Goal: Information Seeking & Learning: Learn about a topic

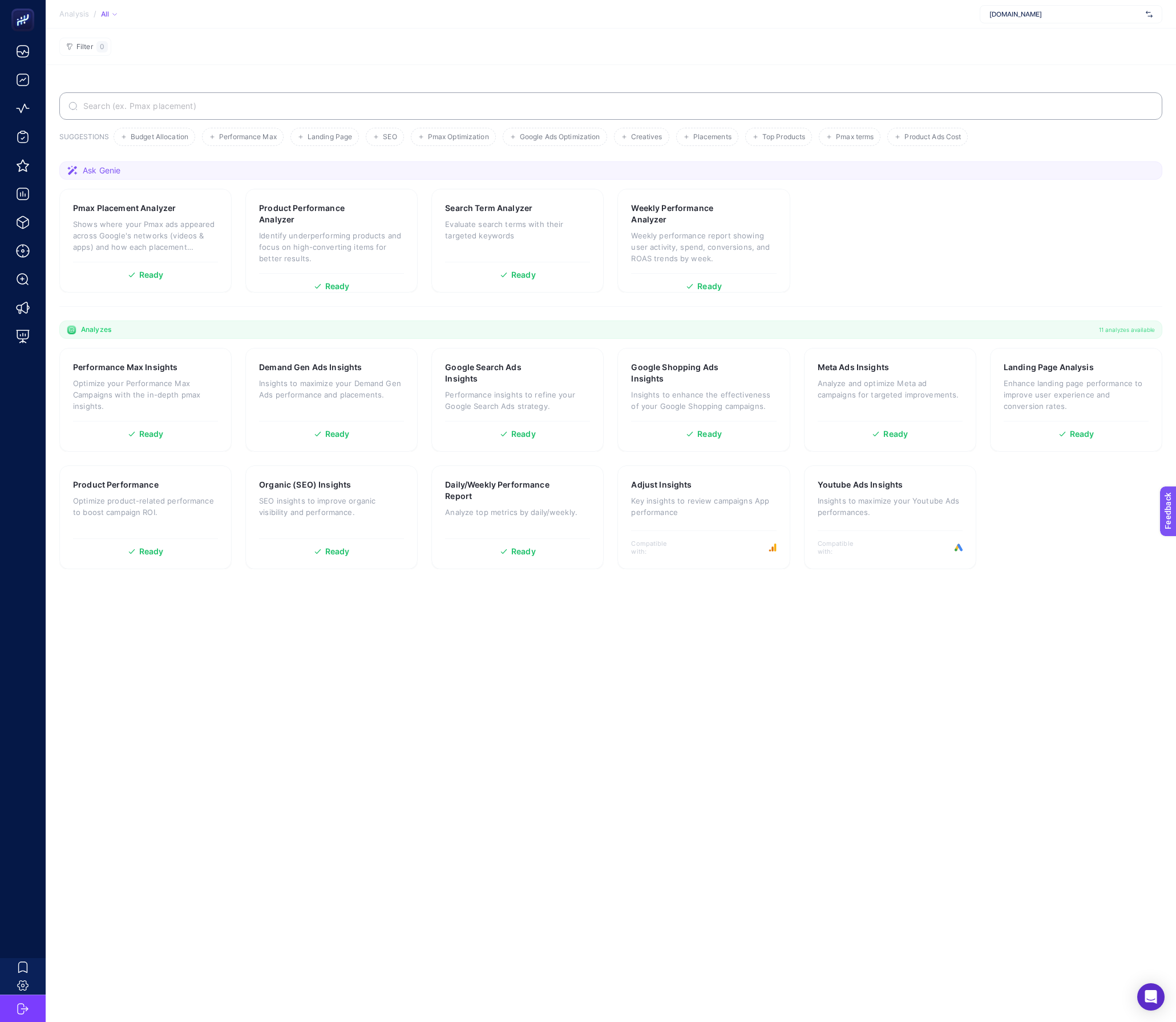
click at [1014, 14] on span "[DOMAIN_NAME]" at bounding box center [1065, 14] width 151 height 9
click at [635, 47] on section "Filter 0" at bounding box center [611, 47] width 1130 height 36
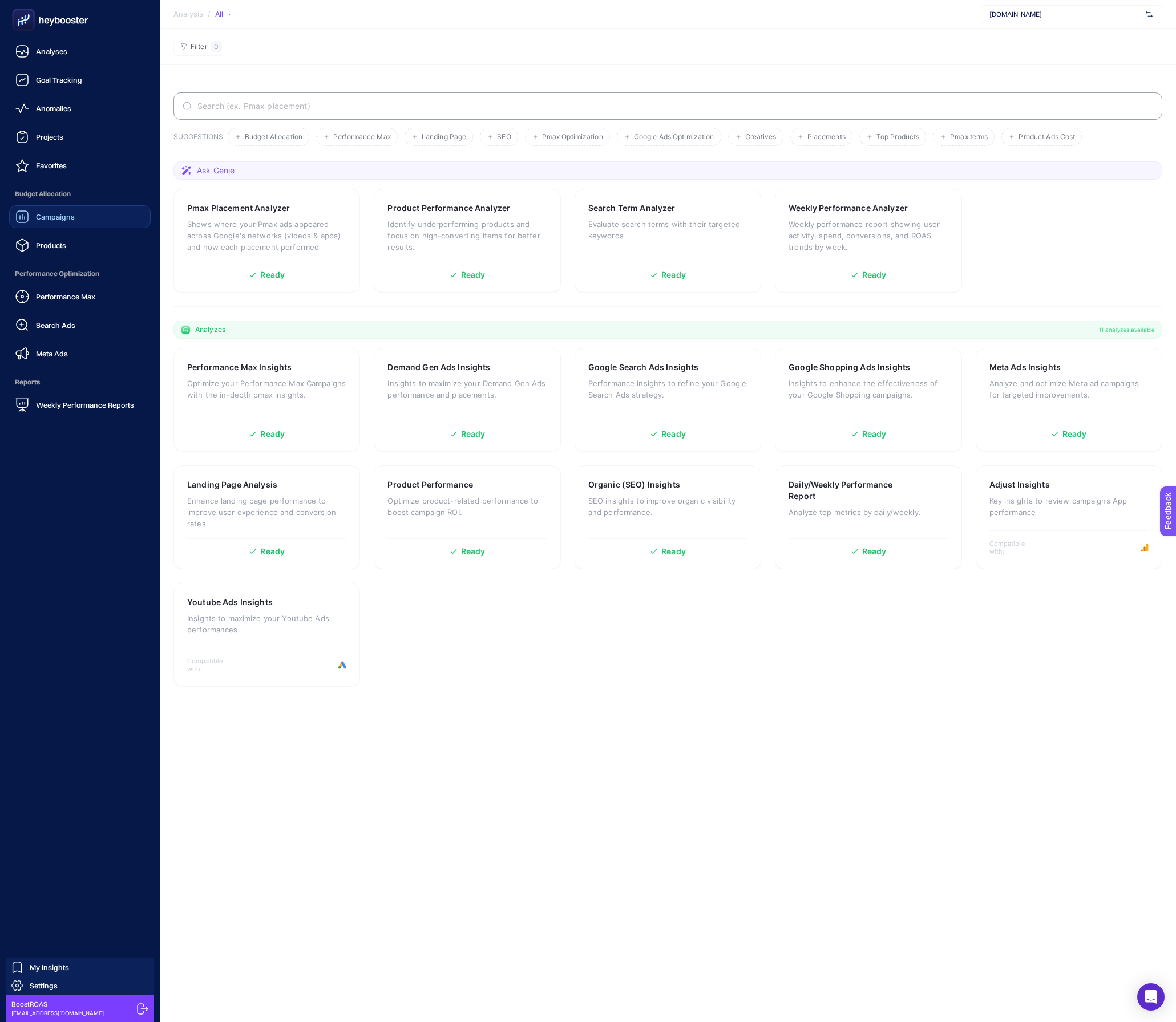
click at [55, 224] on link "Campaigns" at bounding box center [80, 217] width 142 height 23
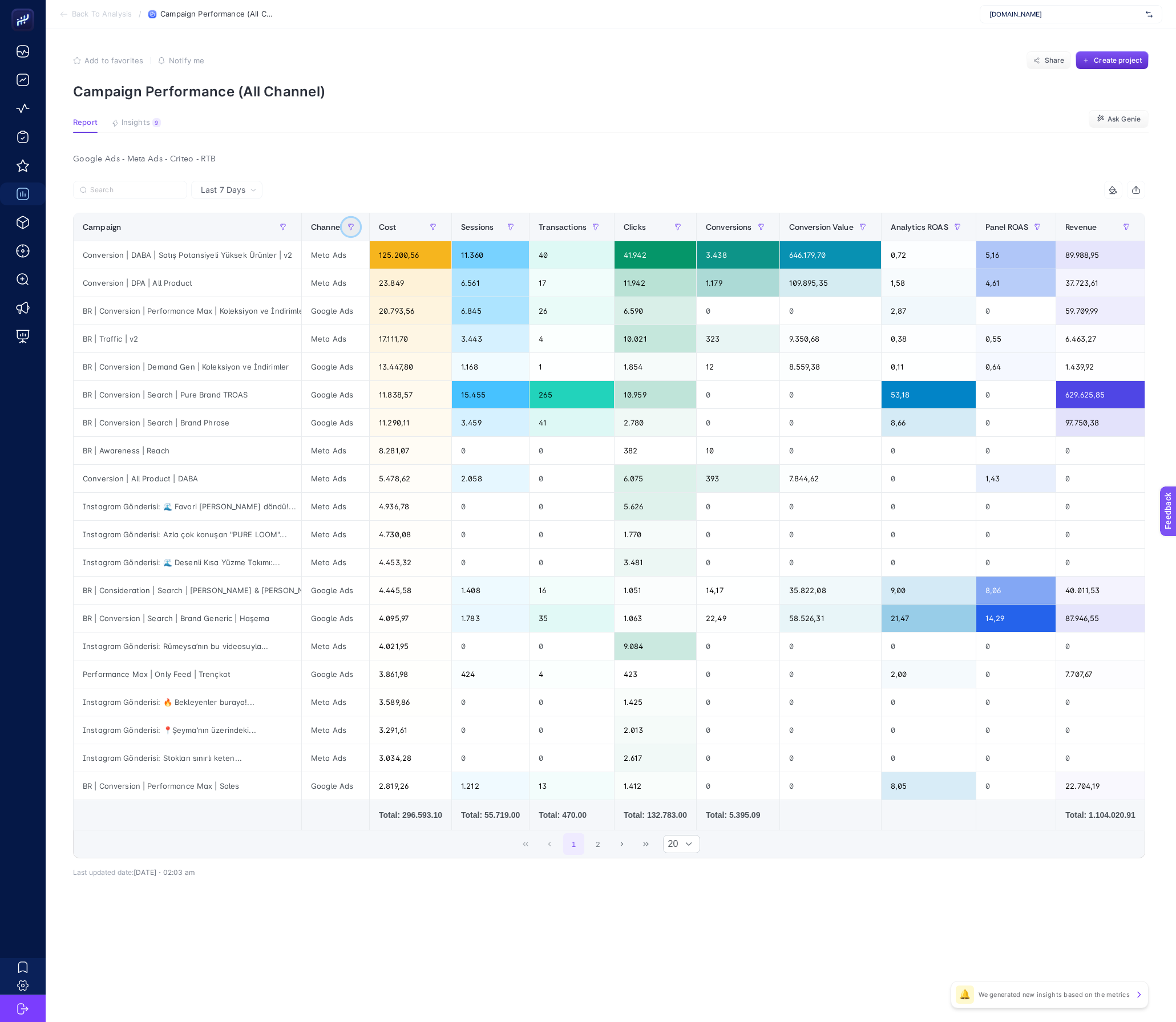
click at [349, 228] on icon "button" at bounding box center [350, 227] width 7 height 7
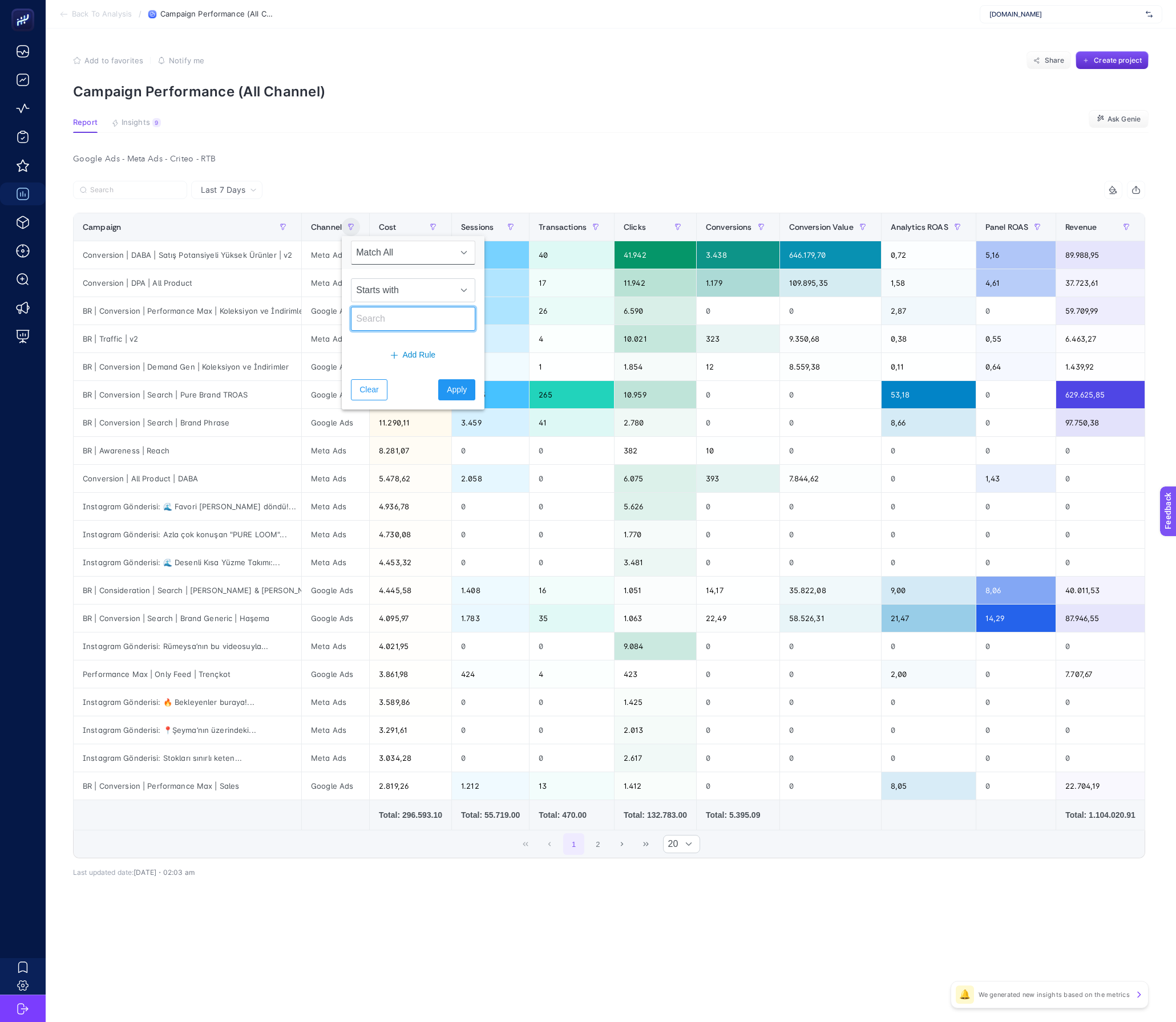
click at [424, 323] on input "text" at bounding box center [413, 319] width 124 height 24
type input "google"
click at [458, 396] on span "Apply" at bounding box center [457, 390] width 20 height 12
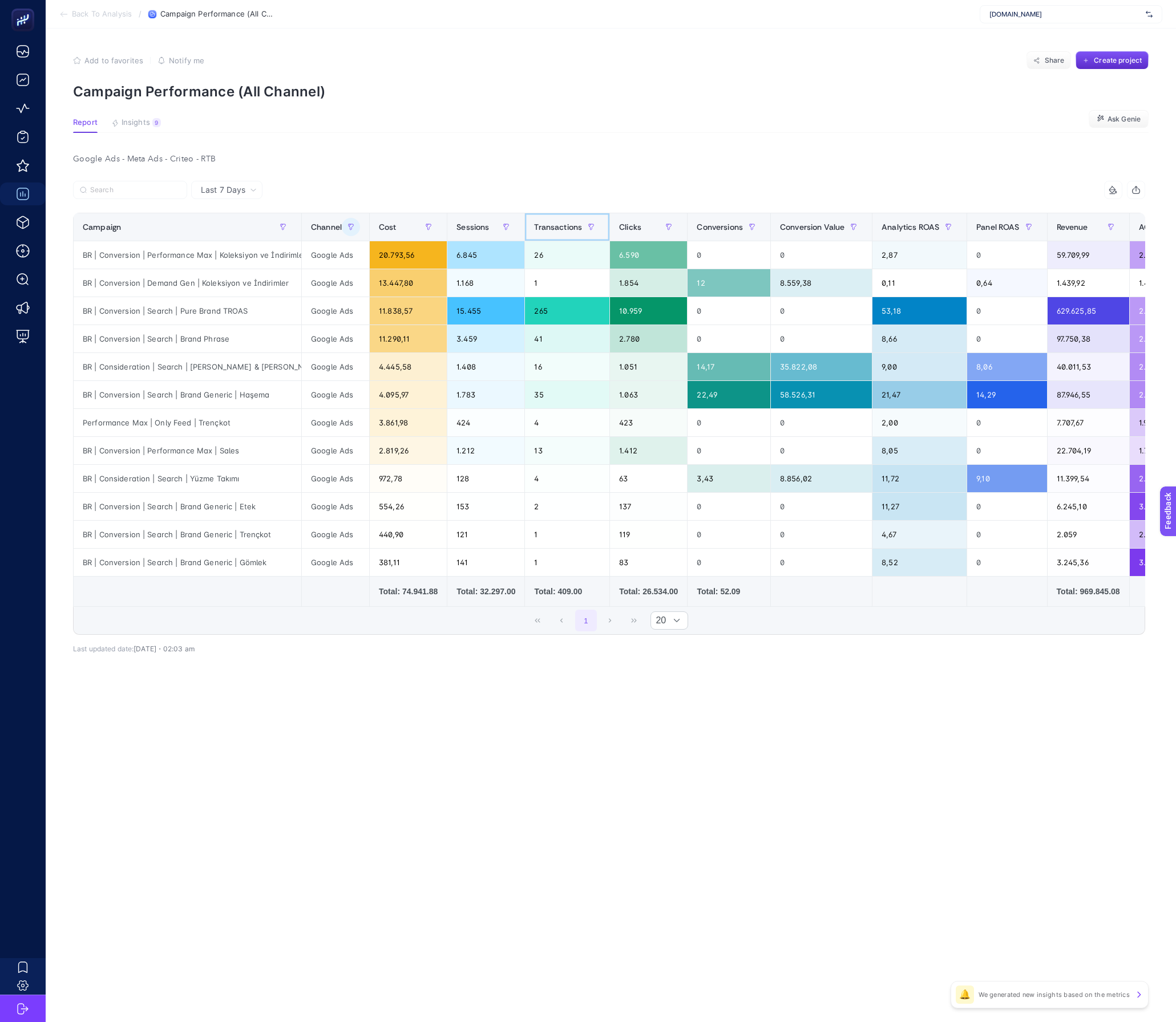
click at [571, 227] on span "Transactions" at bounding box center [558, 227] width 48 height 9
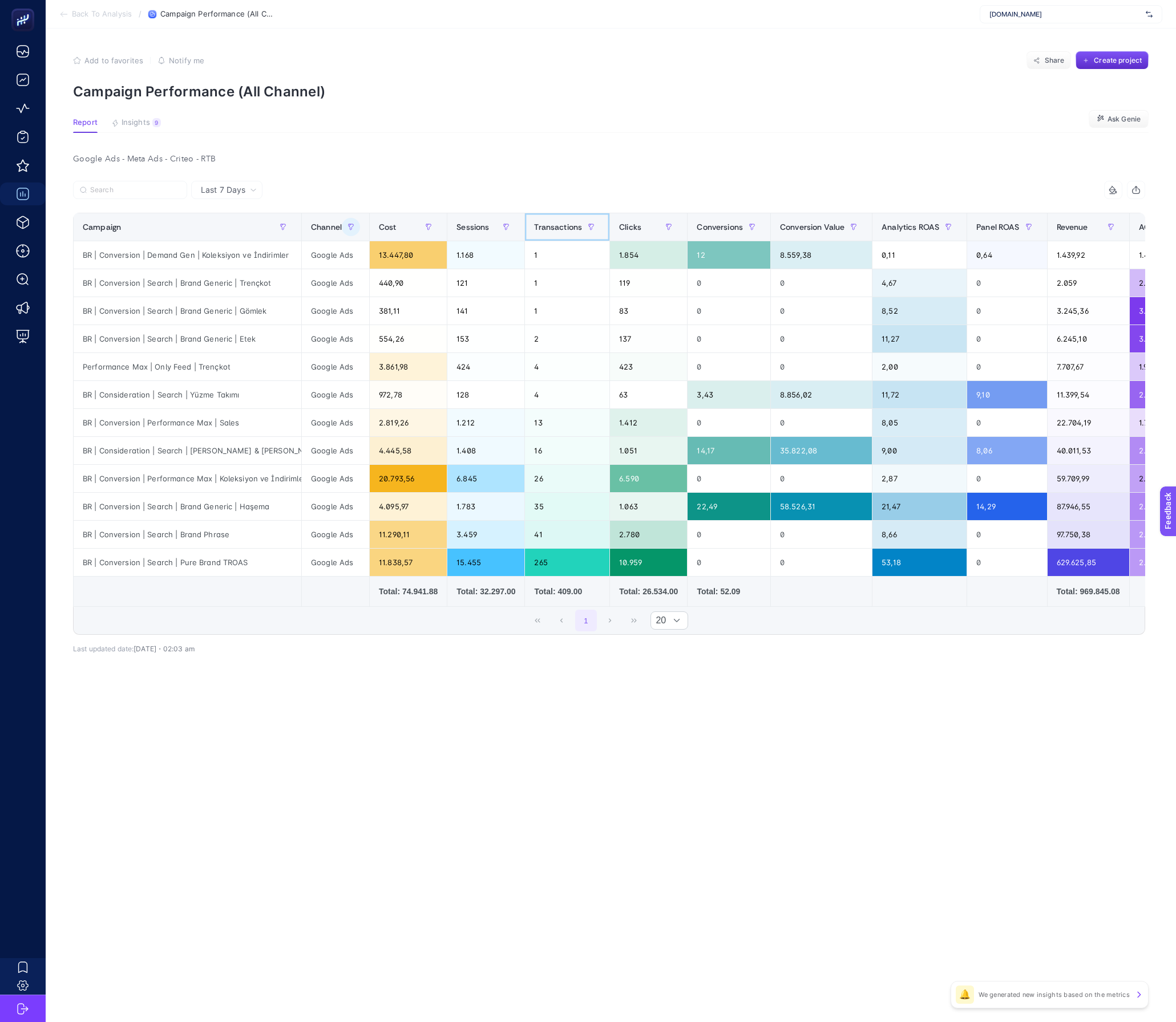
click at [571, 227] on span "Transactions" at bounding box center [558, 227] width 48 height 9
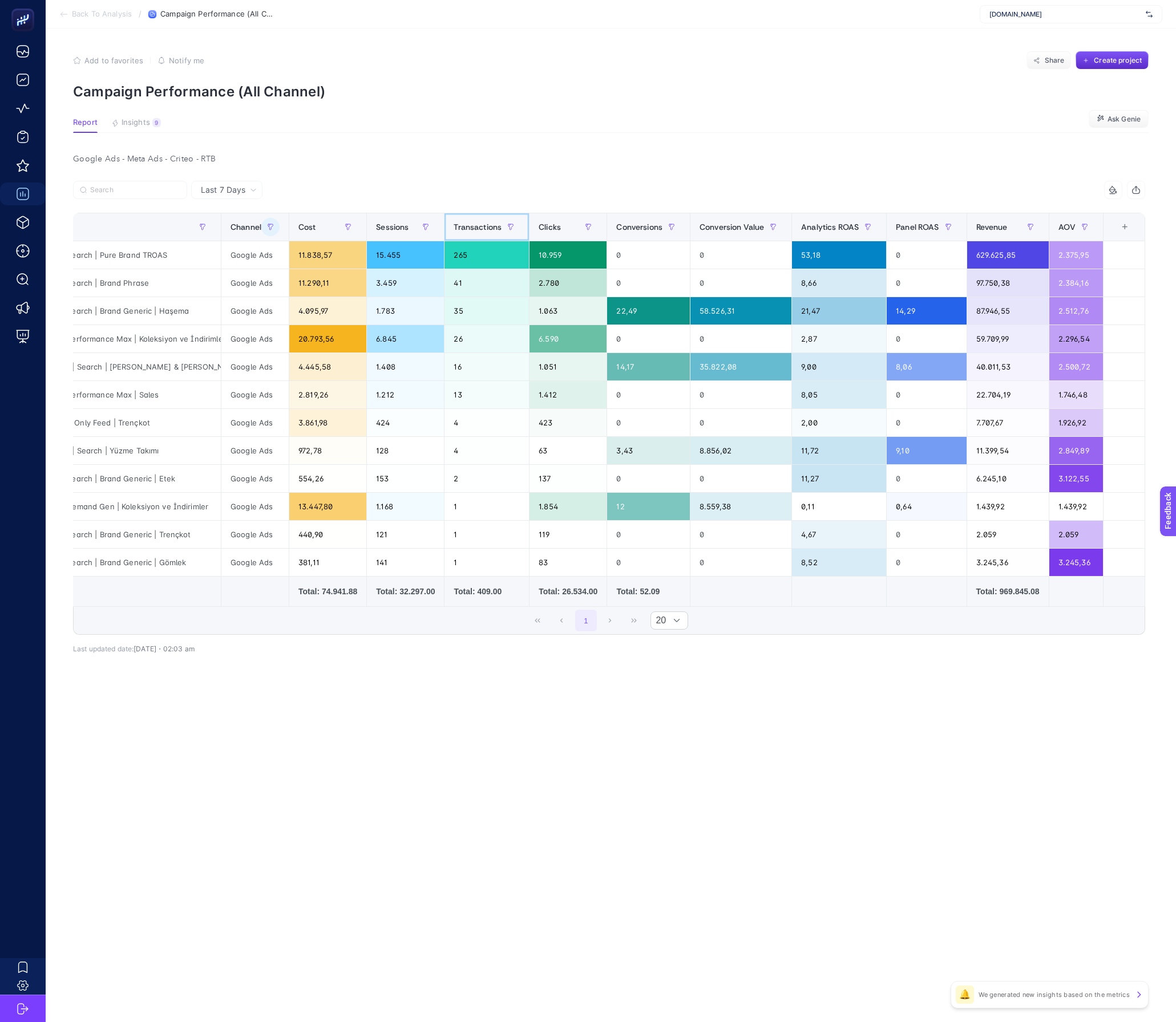
scroll to position [0, 100]
click at [1129, 231] on div "+" at bounding box center [1124, 227] width 22 height 9
click at [1026, 293] on li "Channel" at bounding box center [1061, 294] width 112 height 20
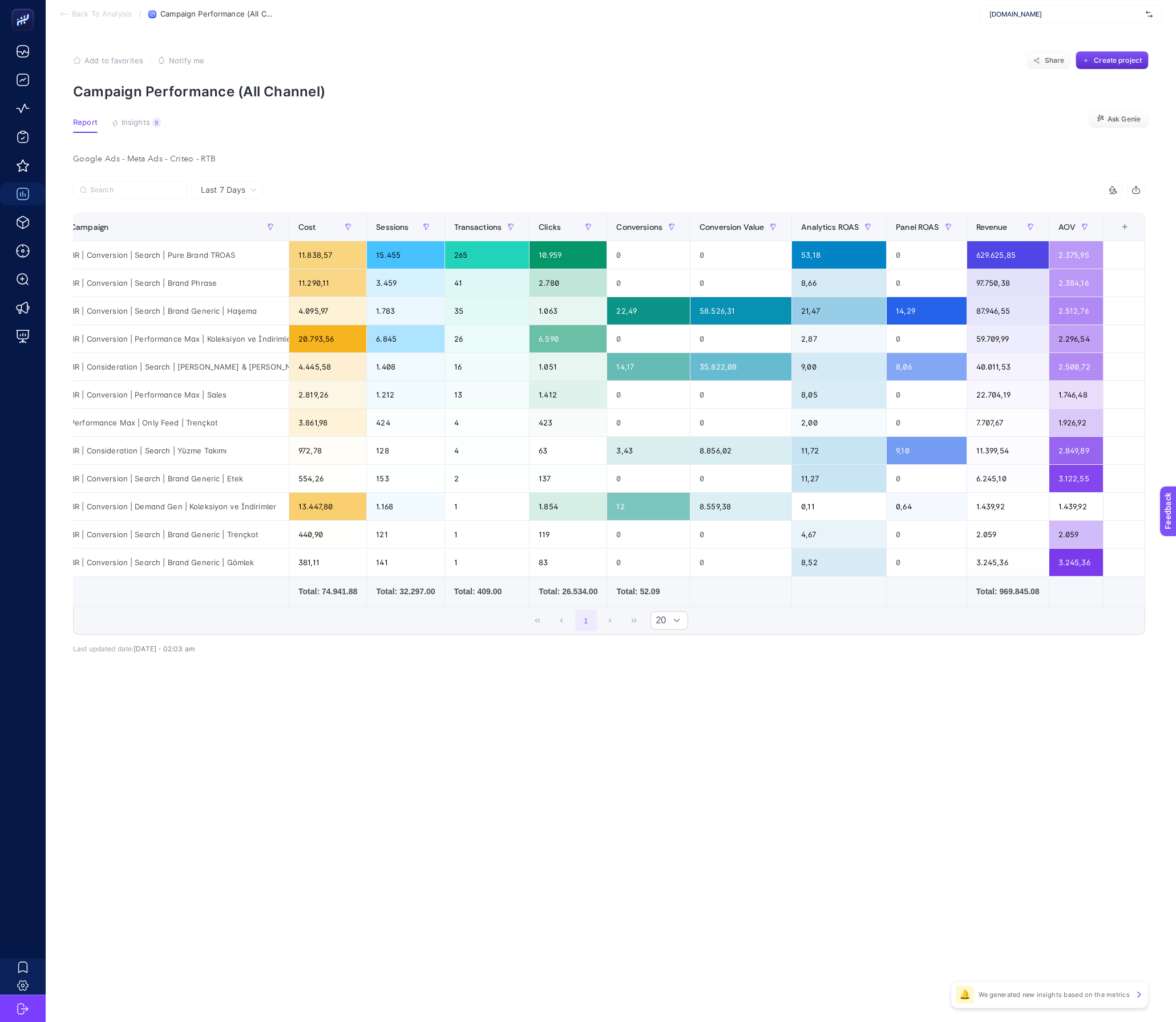
click at [1121, 231] on div "+" at bounding box center [1124, 227] width 22 height 9
click at [882, 634] on div "1 20" at bounding box center [609, 621] width 1071 height 27
click at [1134, 229] on div "+" at bounding box center [1124, 227] width 22 height 9
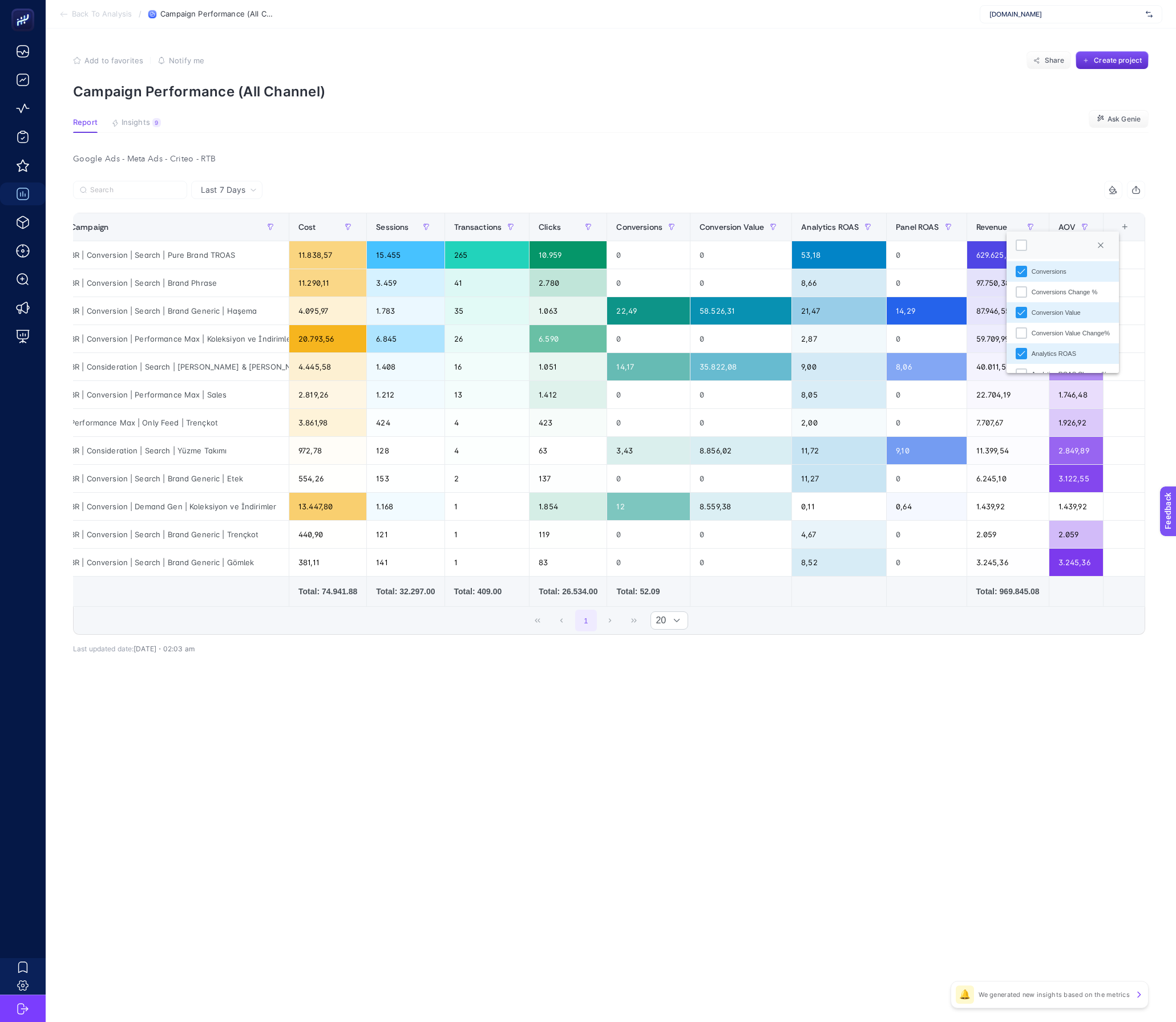
click at [1066, 271] on div "Conversions" at bounding box center [1049, 271] width 35 height 10
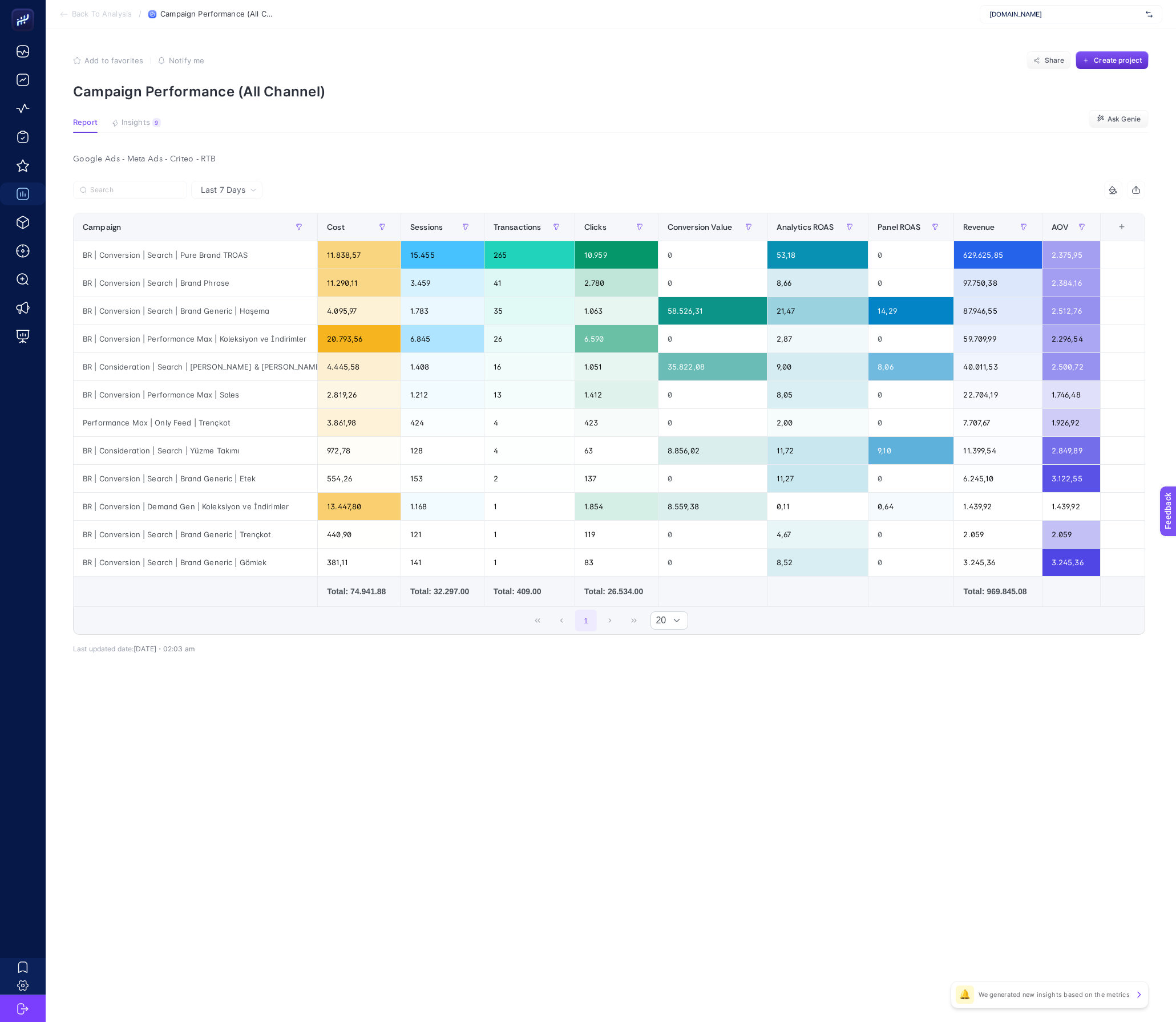
scroll to position [0, 0]
click at [1120, 222] on div "+" at bounding box center [1122, 227] width 22 height 9
click at [1076, 328] on div "Conversion Value" at bounding box center [1052, 325] width 49 height 10
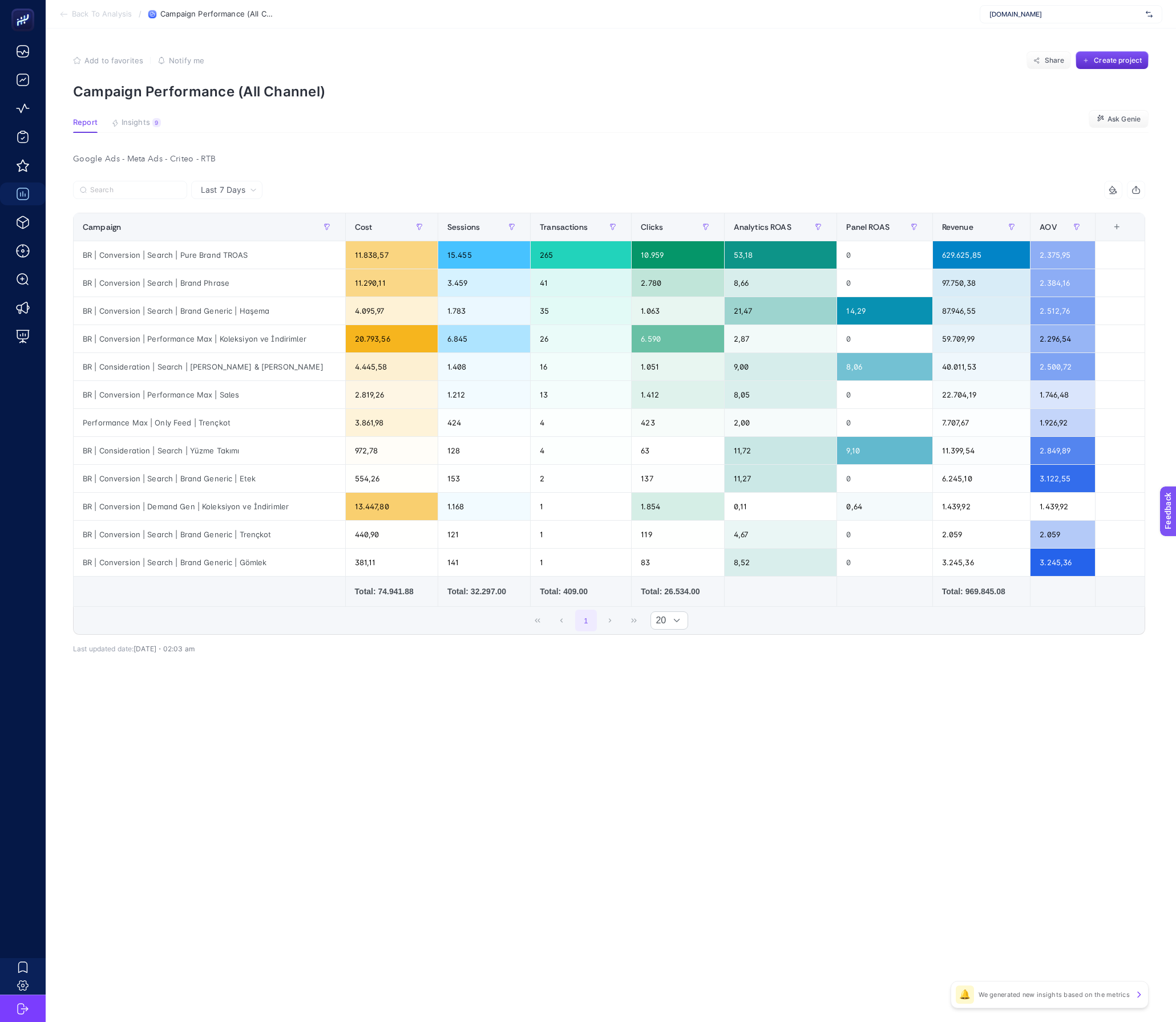
click at [996, 694] on div "Last 7 Days 10 items selected Campaign Cost Sessions Transactions Clicks Analyt…" at bounding box center [609, 442] width 1090 height 523
click at [1119, 222] on div "+" at bounding box center [1116, 227] width 22 height 9
click at [1061, 274] on li "Panel ROAS" at bounding box center [1054, 276] width 112 height 20
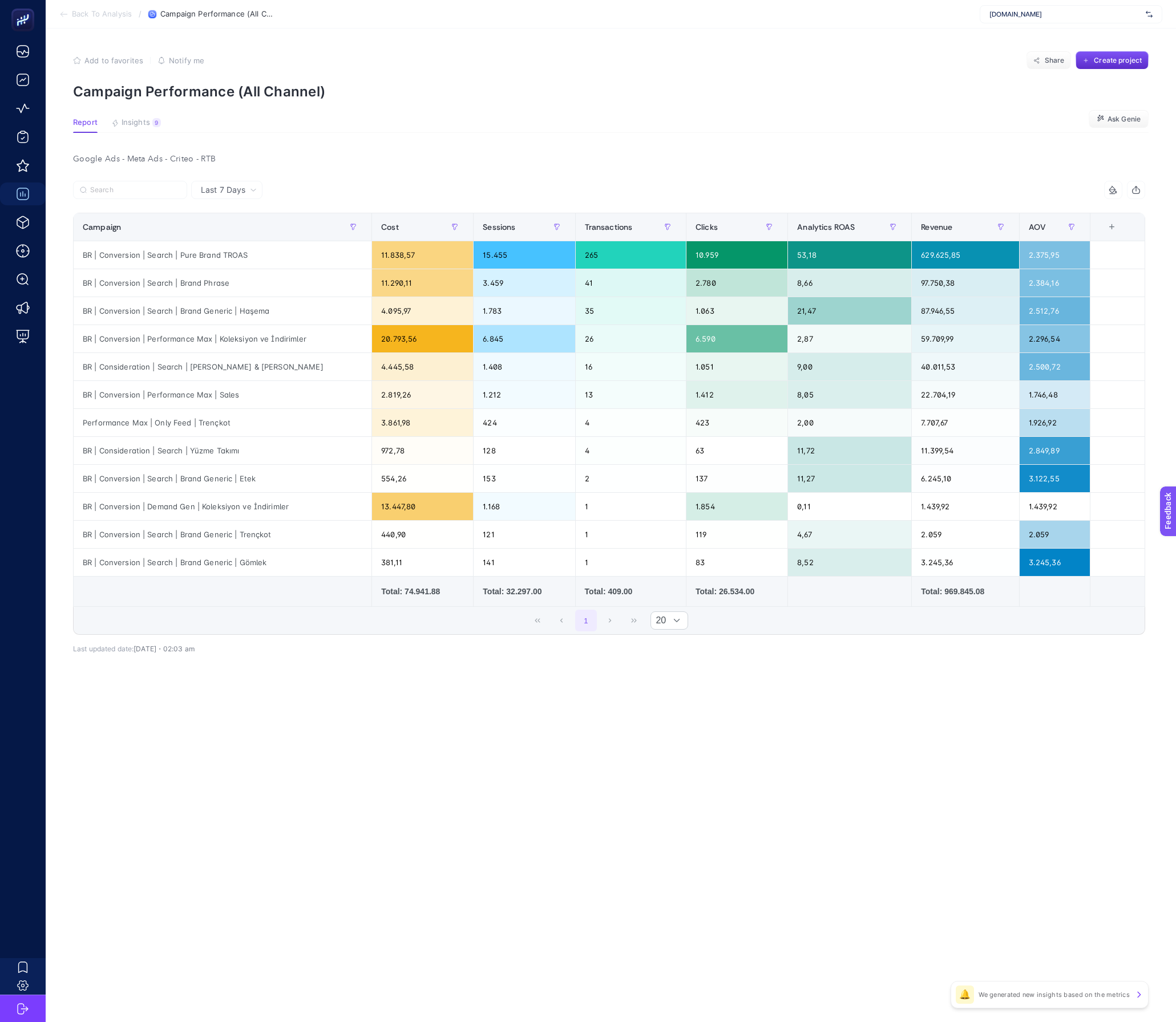
click at [857, 761] on article "Add to favorites false Notify me Share Create project Campaign Performance (All…" at bounding box center [611, 525] width 1130 height 993
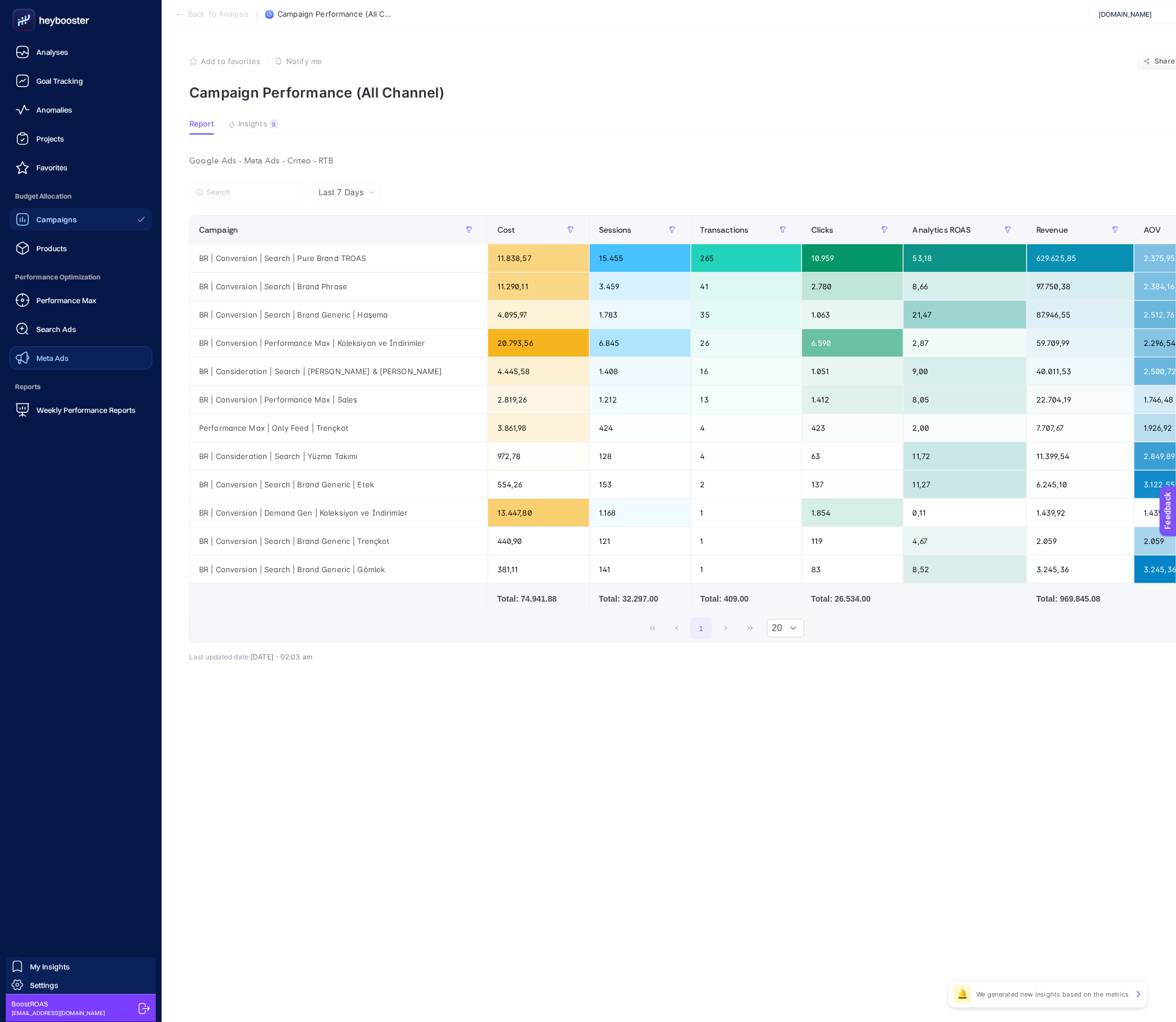
click at [53, 348] on link "Meta Ads" at bounding box center [81, 357] width 143 height 23
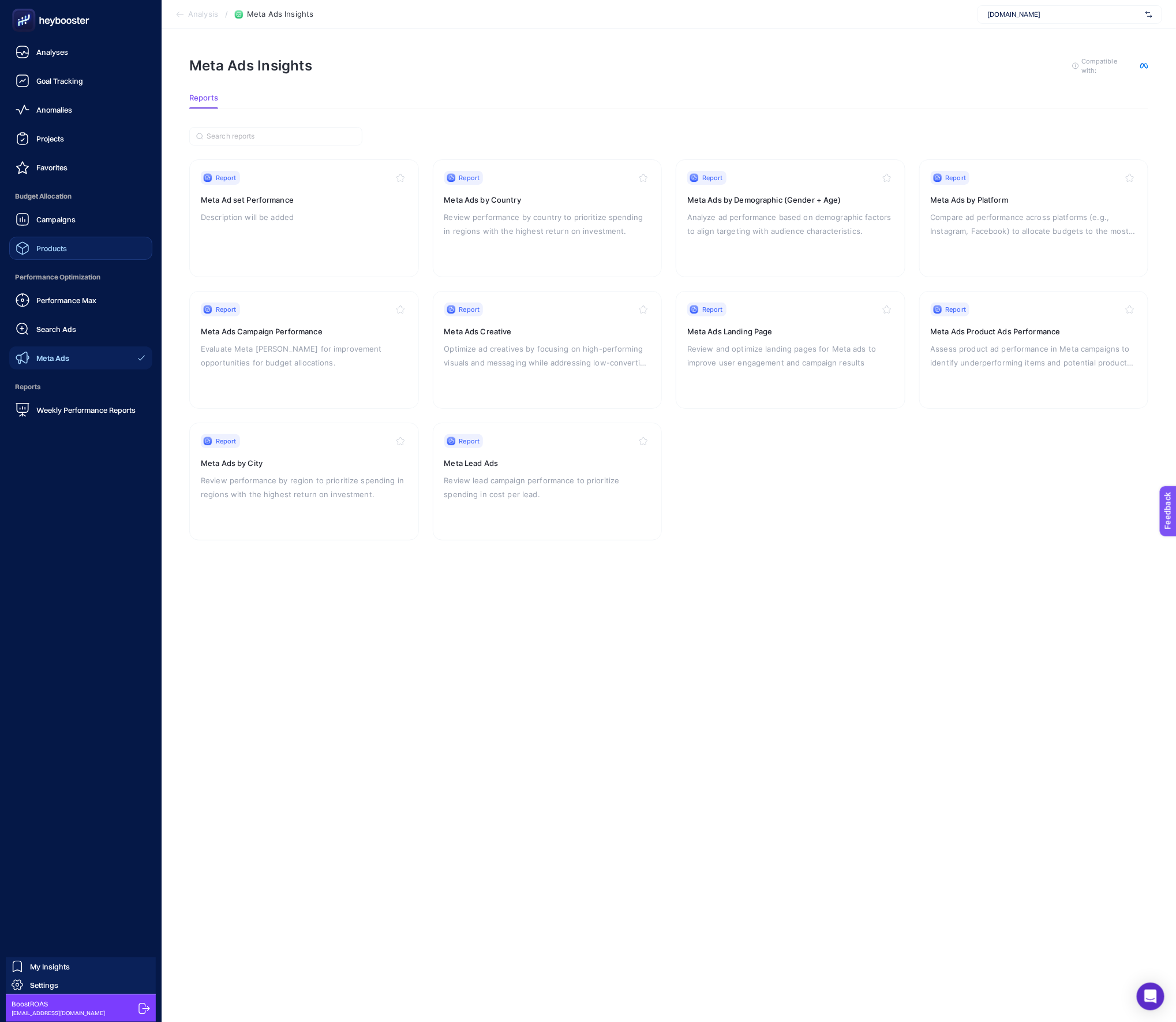
click at [89, 255] on link "Products" at bounding box center [81, 248] width 143 height 23
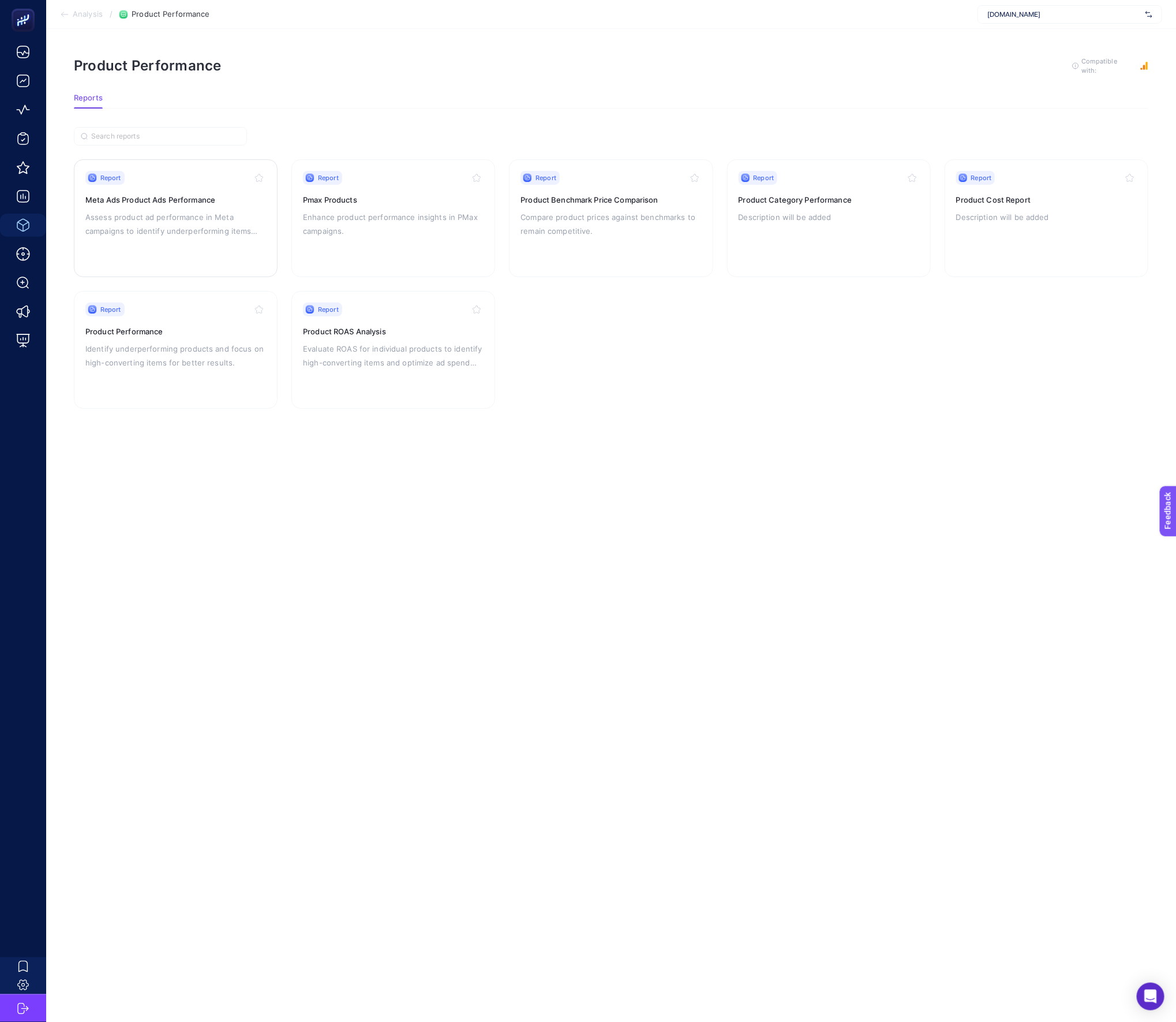
click at [251, 255] on div "Report Meta Ads Product Ads Performance Assess product ad performance in Meta c…" at bounding box center [175, 218] width 181 height 95
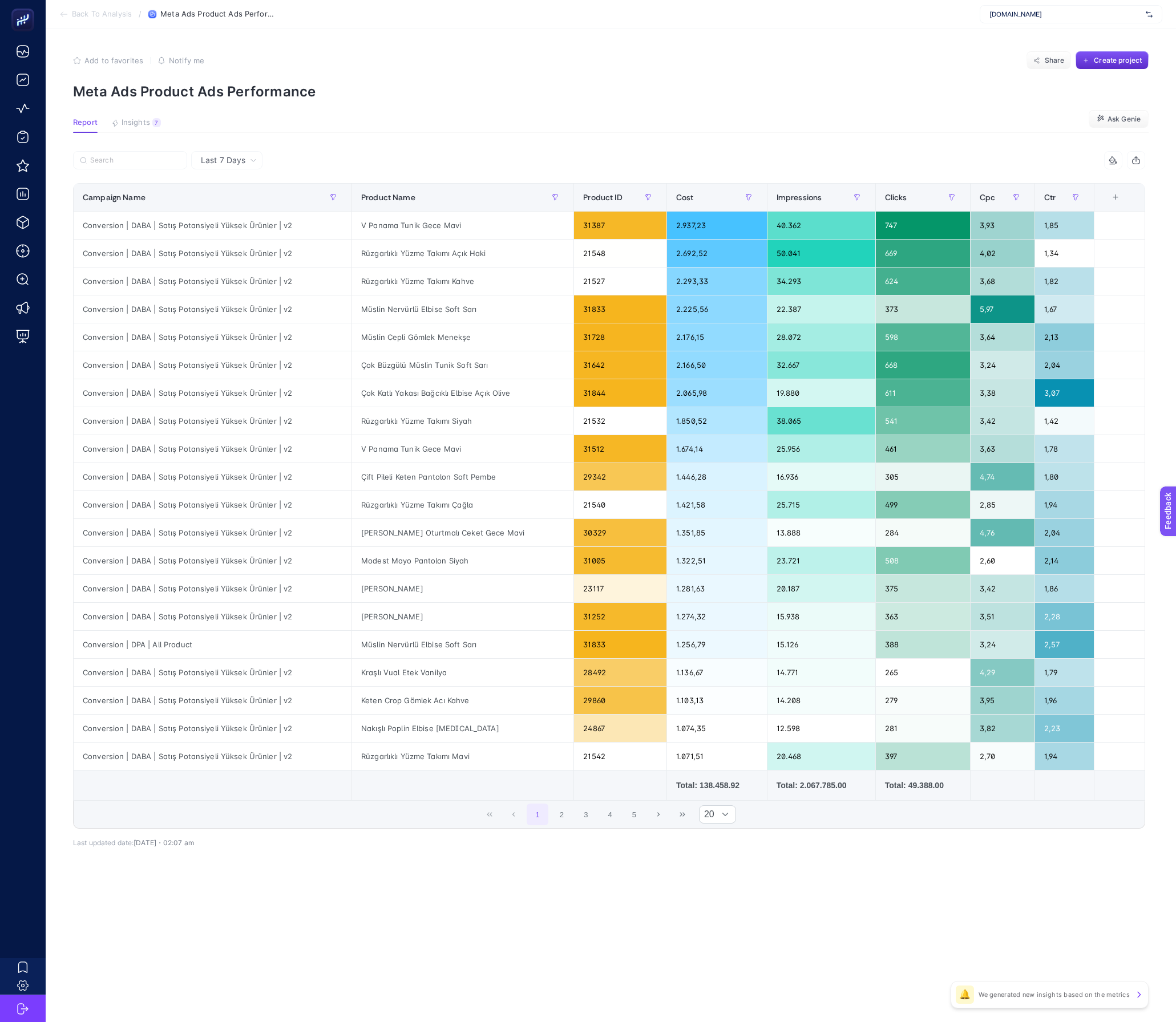
click at [82, 11] on span "Back To Analysis" at bounding box center [102, 14] width 60 height 9
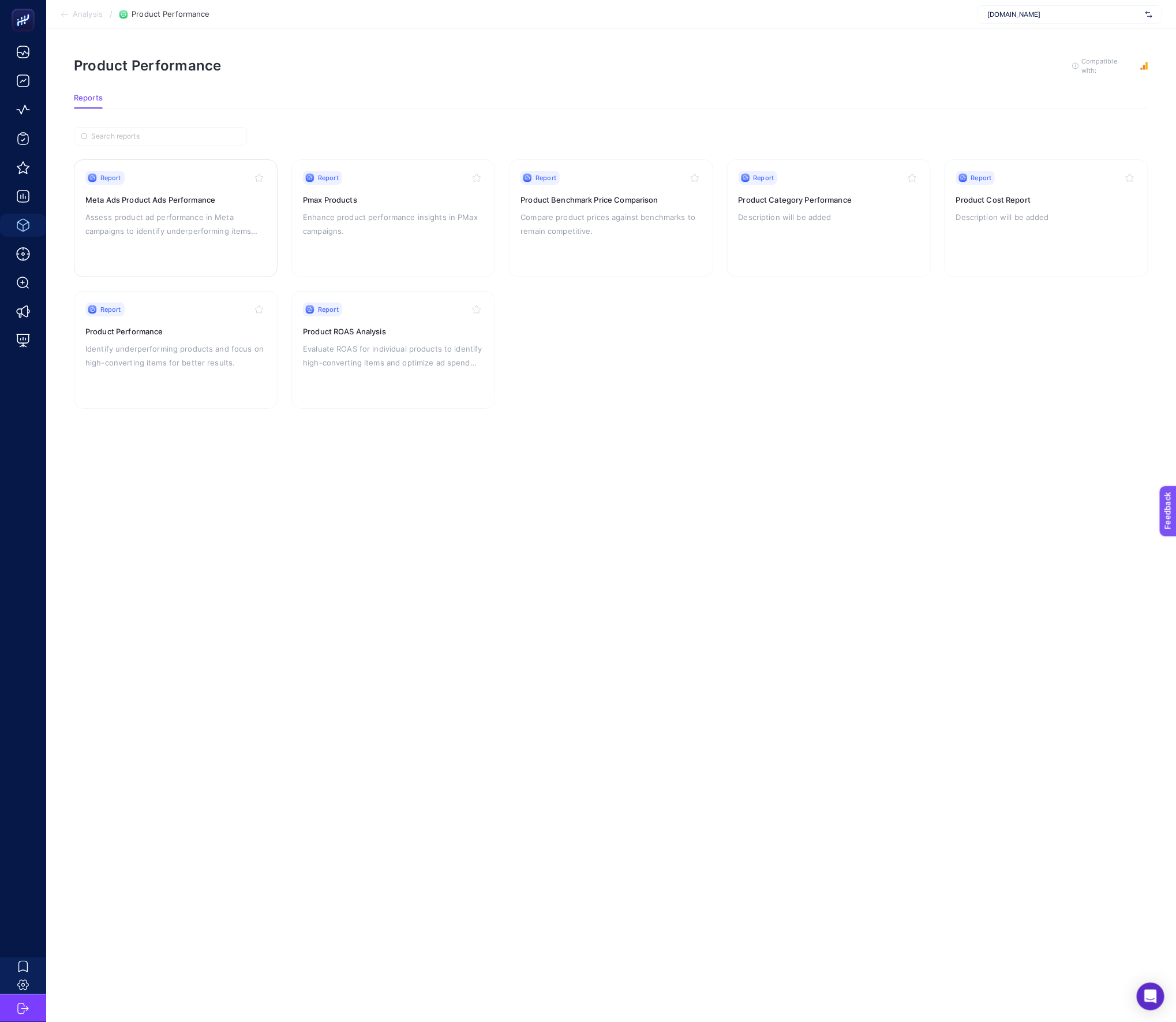
click at [237, 238] on div "Report Meta Ads Product Ads Performance Assess product ad performance in Meta c…" at bounding box center [175, 218] width 181 height 95
click at [234, 377] on div "Report Product Performance Identify underperforming products and focus on high-…" at bounding box center [175, 350] width 181 height 95
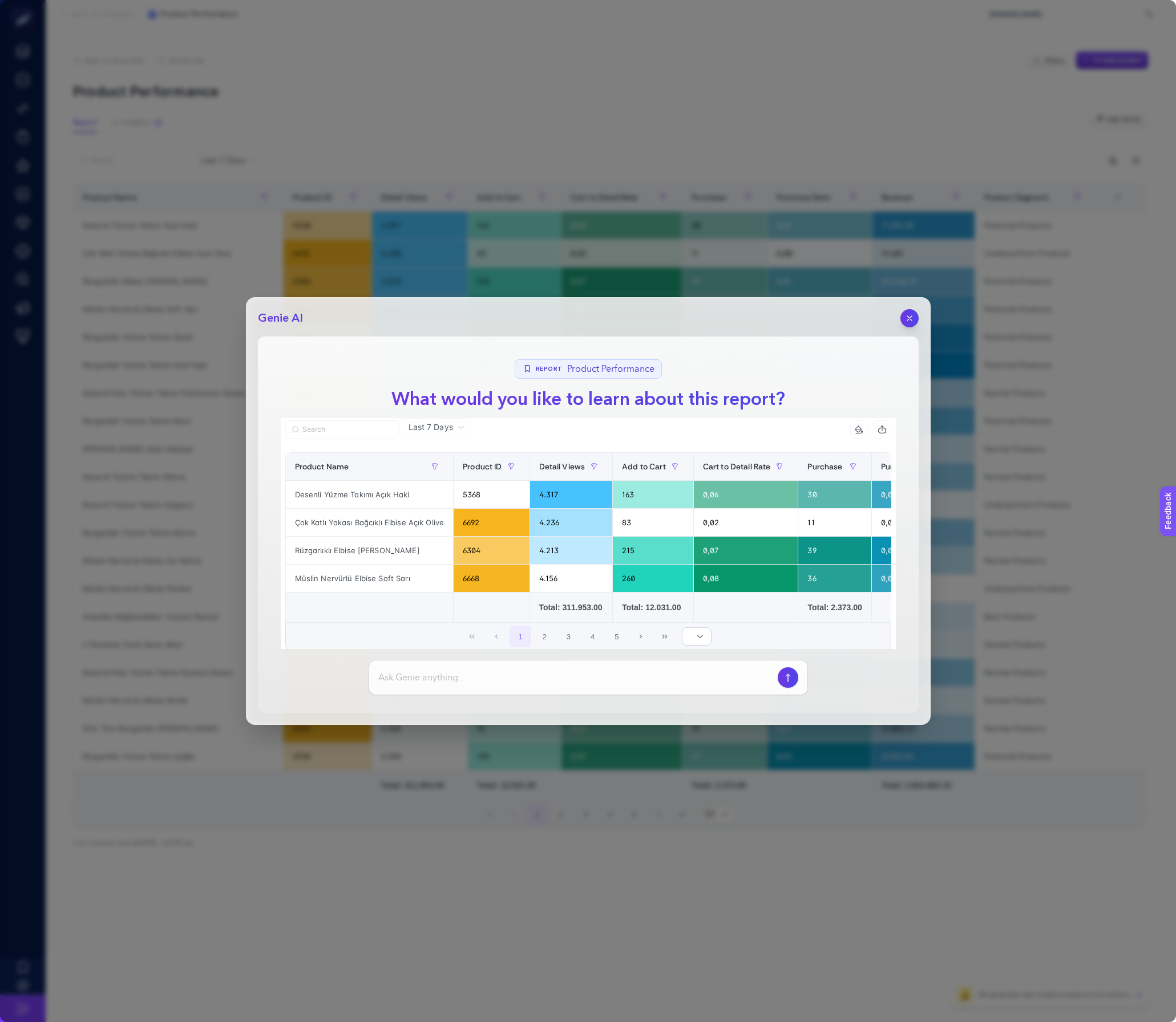
scroll to position [47, 0]
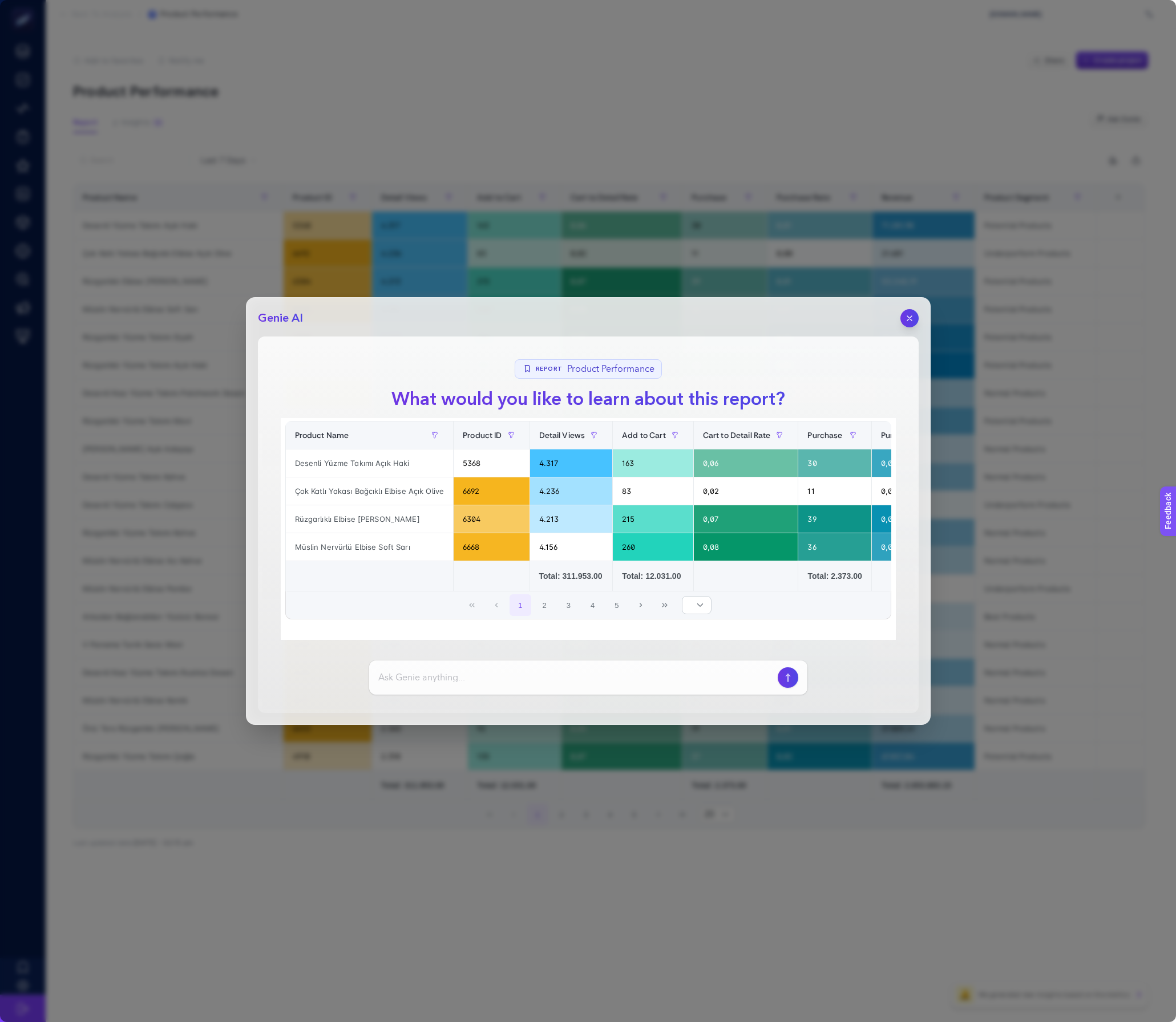
drag, startPoint x: 911, startPoint y: 320, endPoint x: 812, endPoint y: 550, distance: 250.4
click at [814, 539] on div "Genie AI Report Product Performance What would you like to learn about this rep…" at bounding box center [588, 511] width 685 height 428
click at [728, 680] on input at bounding box center [576, 678] width 395 height 14
click at [807, 687] on section "Report Product Performance What would you like to learn about this report? Last…" at bounding box center [588, 525] width 661 height 377
click at [796, 681] on button "button" at bounding box center [788, 677] width 22 height 22
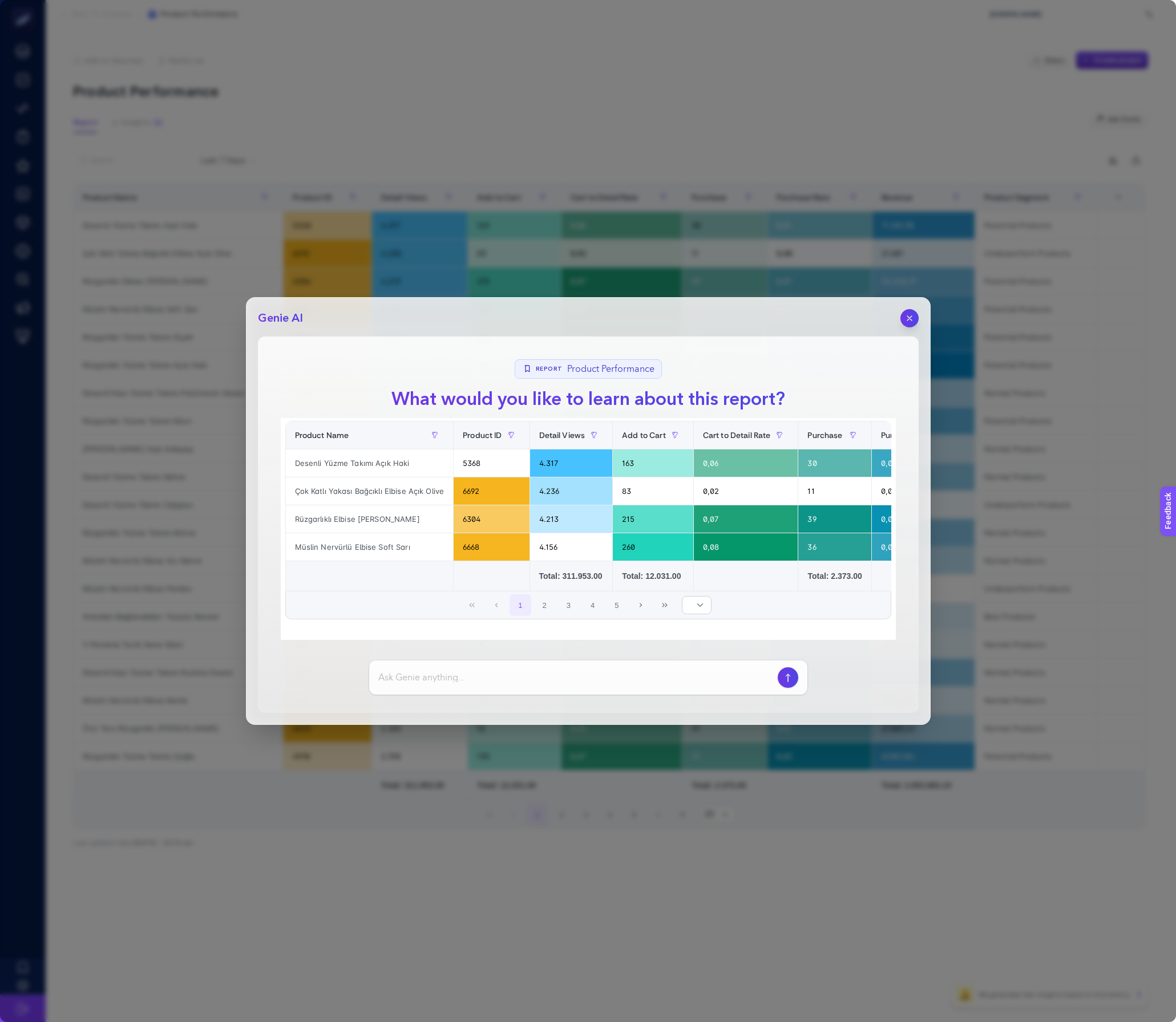
scroll to position [0, 0]
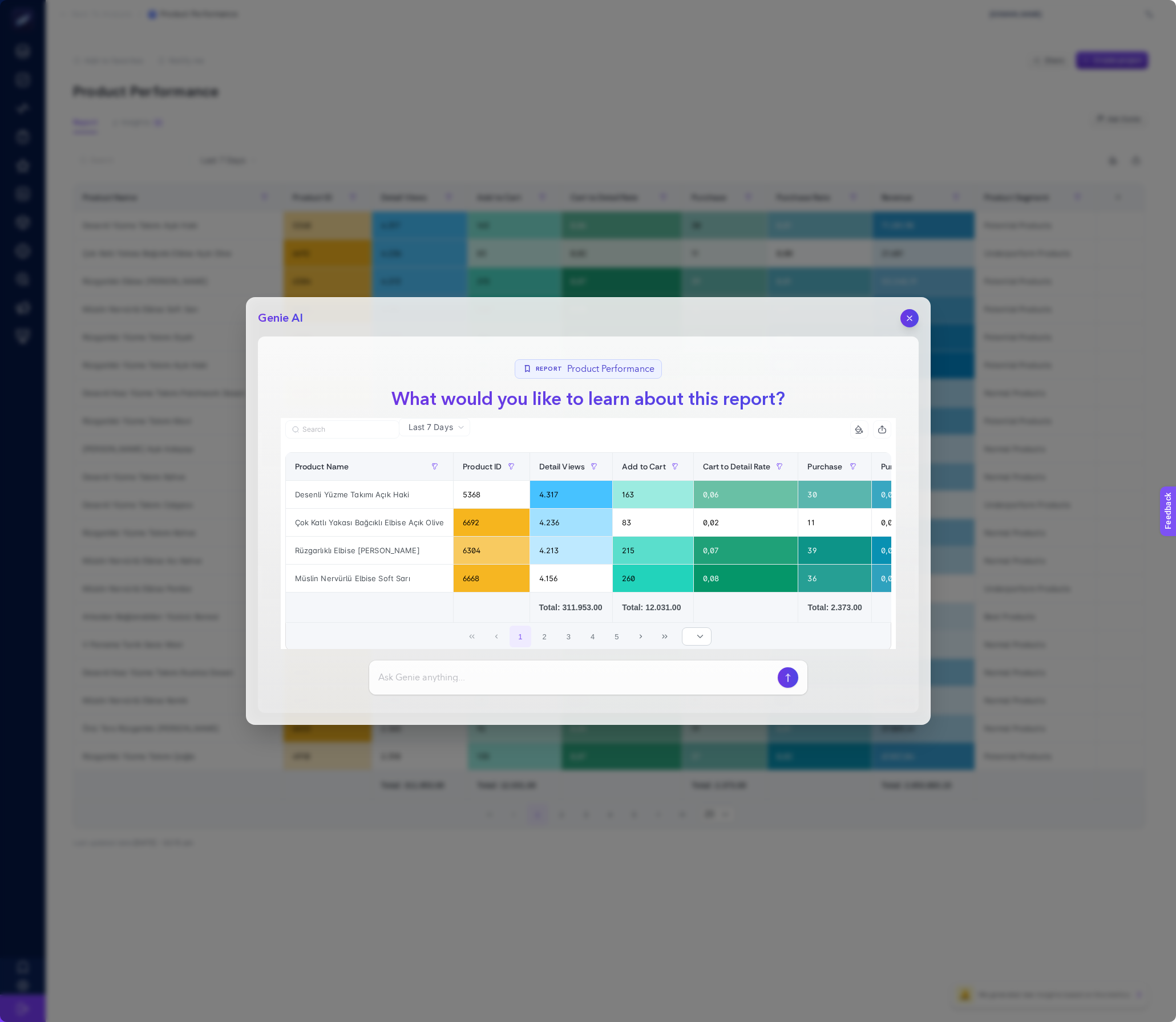
click at [909, 322] on icon "button" at bounding box center [909, 319] width 9 height 9
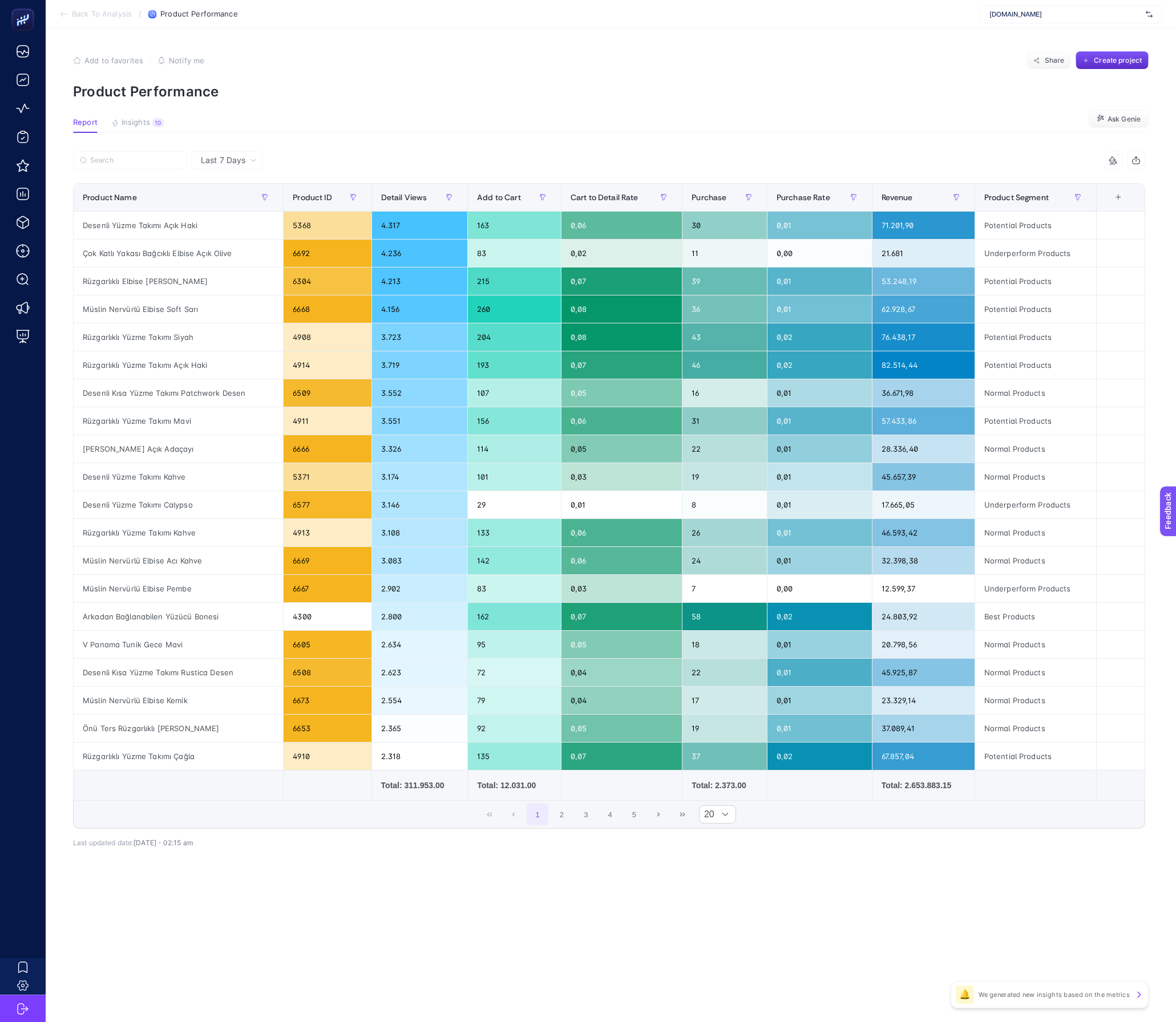
click at [1127, 191] on th "9 items selected +" at bounding box center [1121, 197] width 48 height 28
click at [1123, 193] on div "+" at bounding box center [1118, 197] width 22 height 9
click at [1038, 260] on div "Product ID" at bounding box center [1035, 264] width 29 height 10
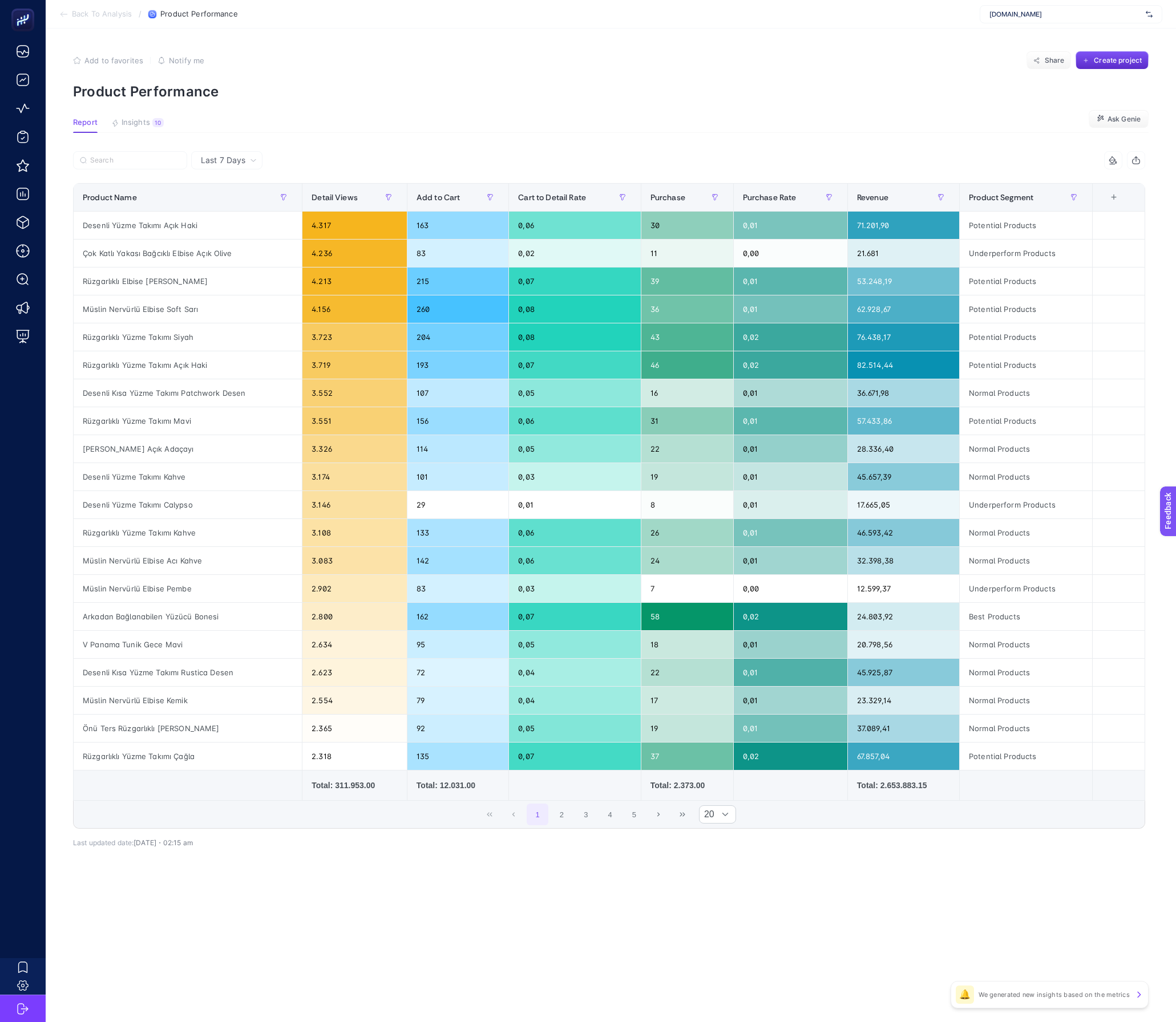
click at [783, 154] on div "7 items selected" at bounding box center [878, 160] width 536 height 18
click at [695, 203] on div "Purchase" at bounding box center [687, 197] width 74 height 18
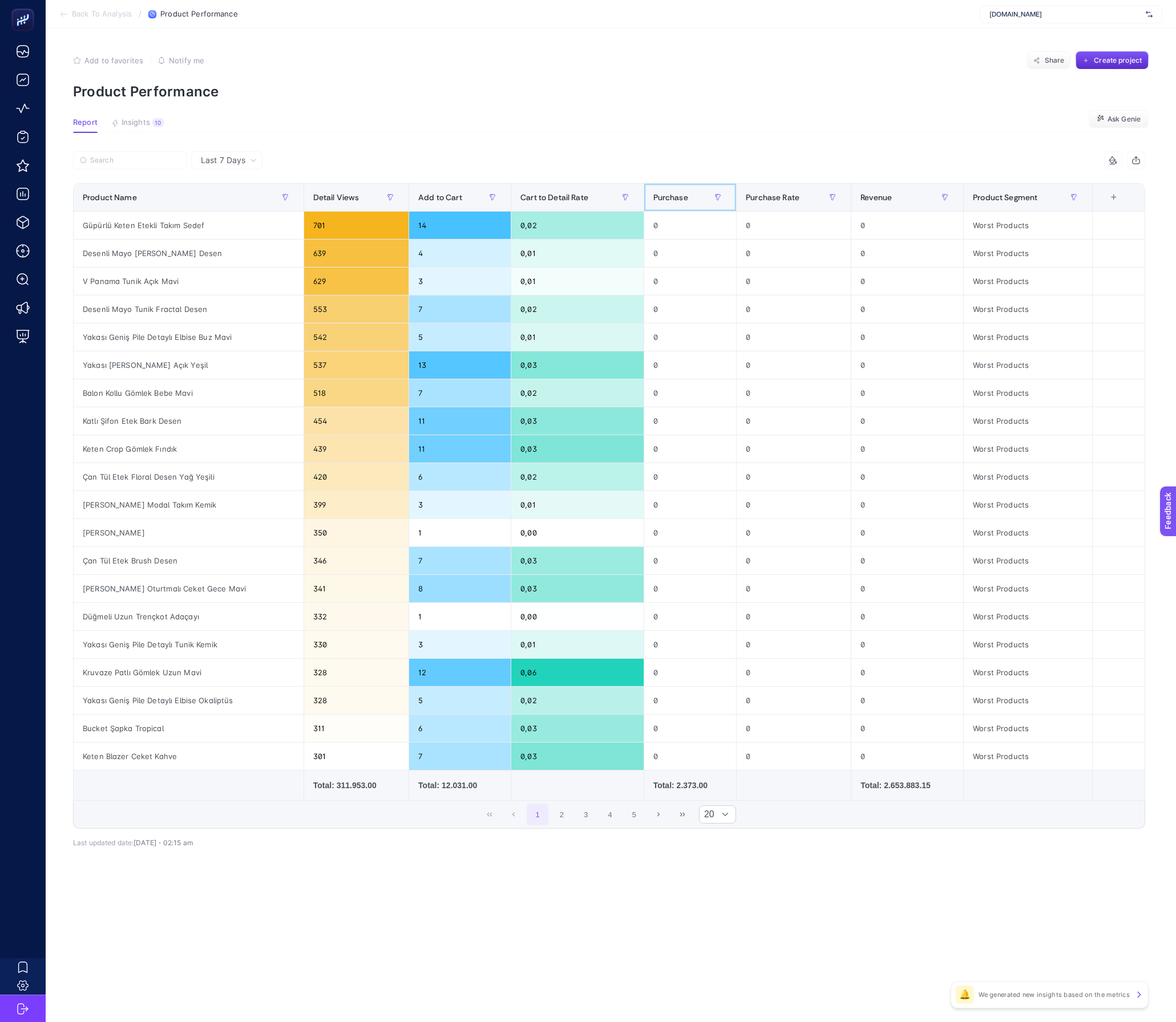
click at [695, 203] on div "Purchase" at bounding box center [690, 197] width 74 height 18
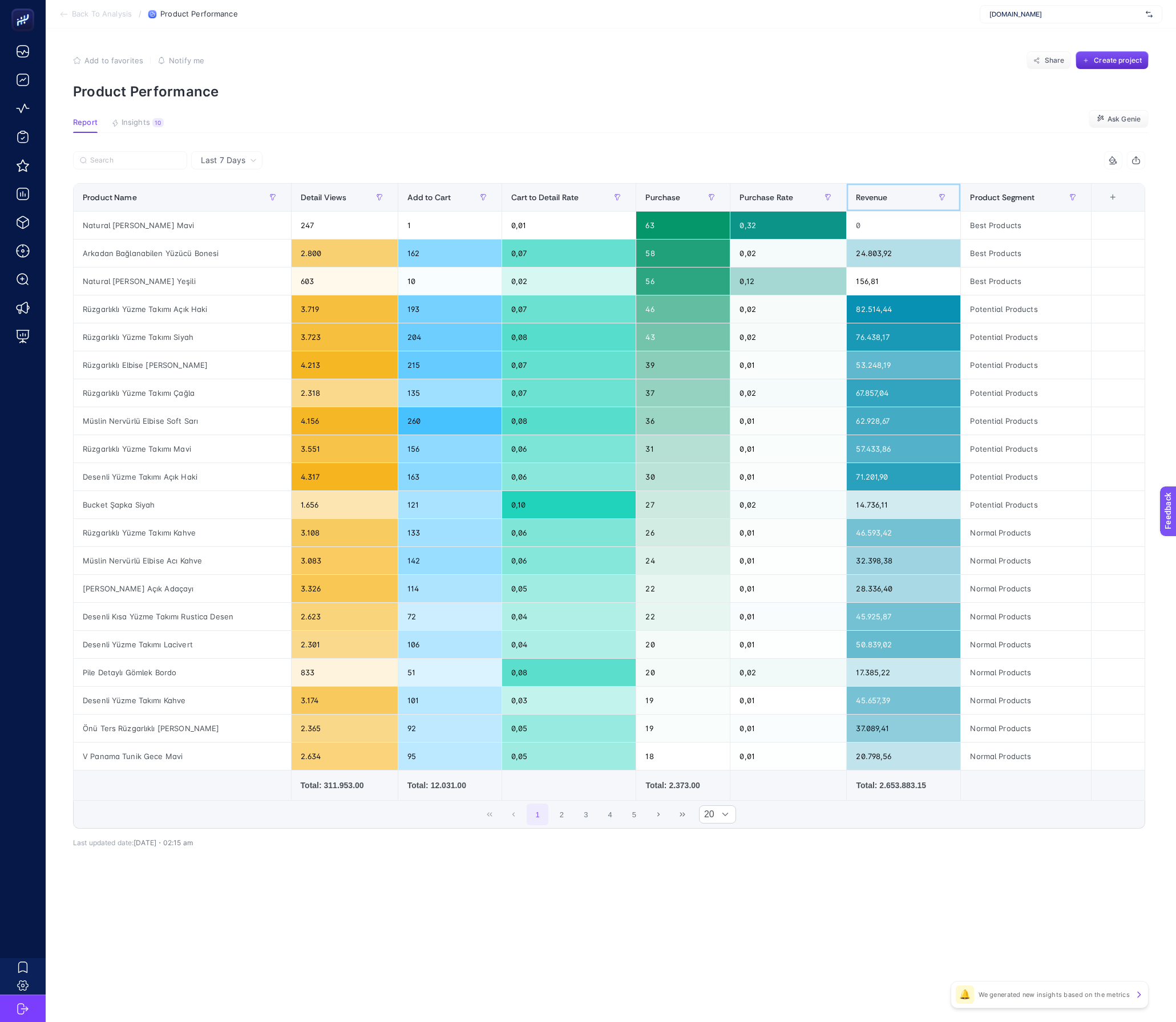
click at [900, 191] on div "Revenue" at bounding box center [903, 197] width 95 height 18
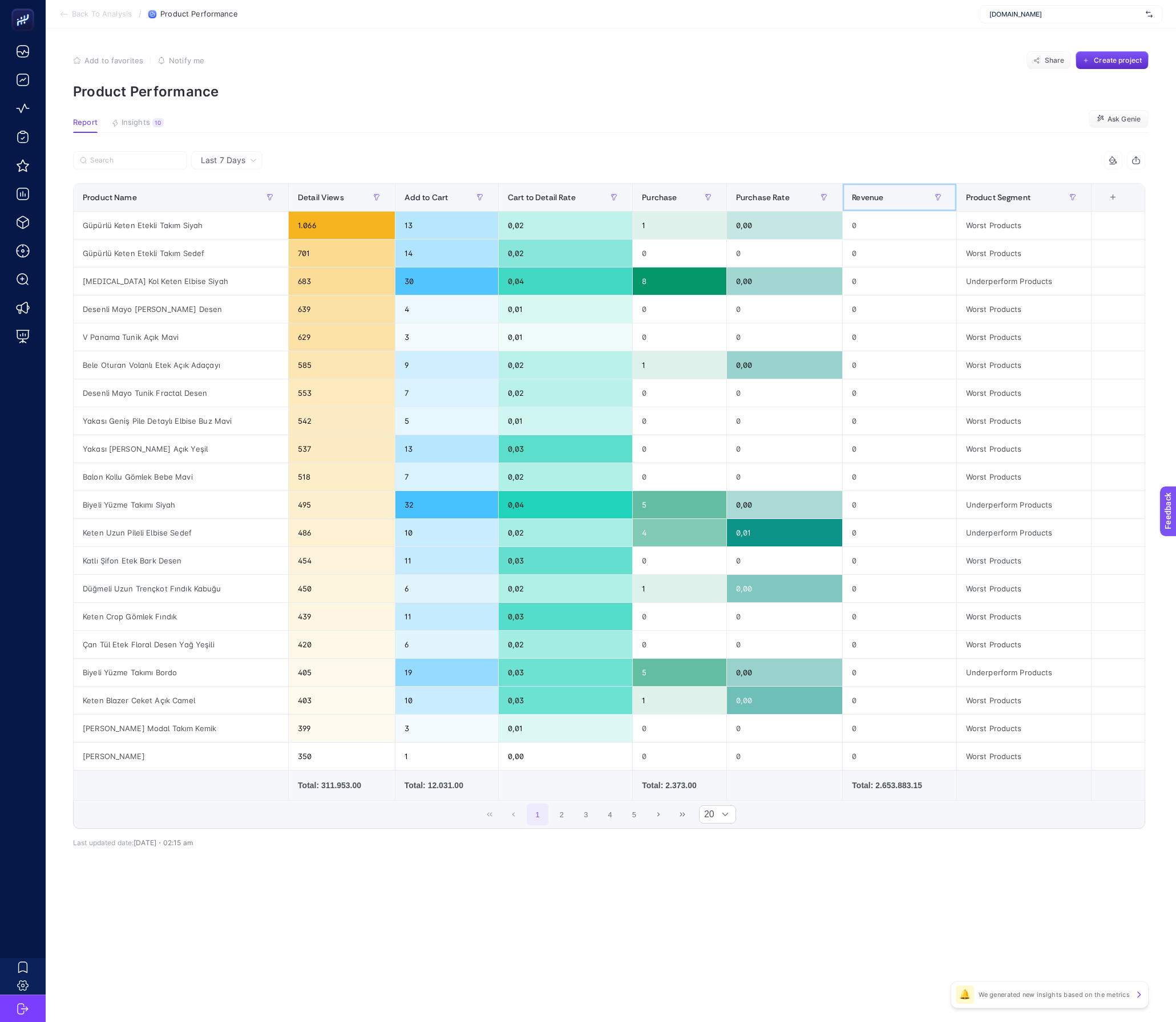
click at [900, 191] on div "Revenue" at bounding box center [900, 197] width 95 height 18
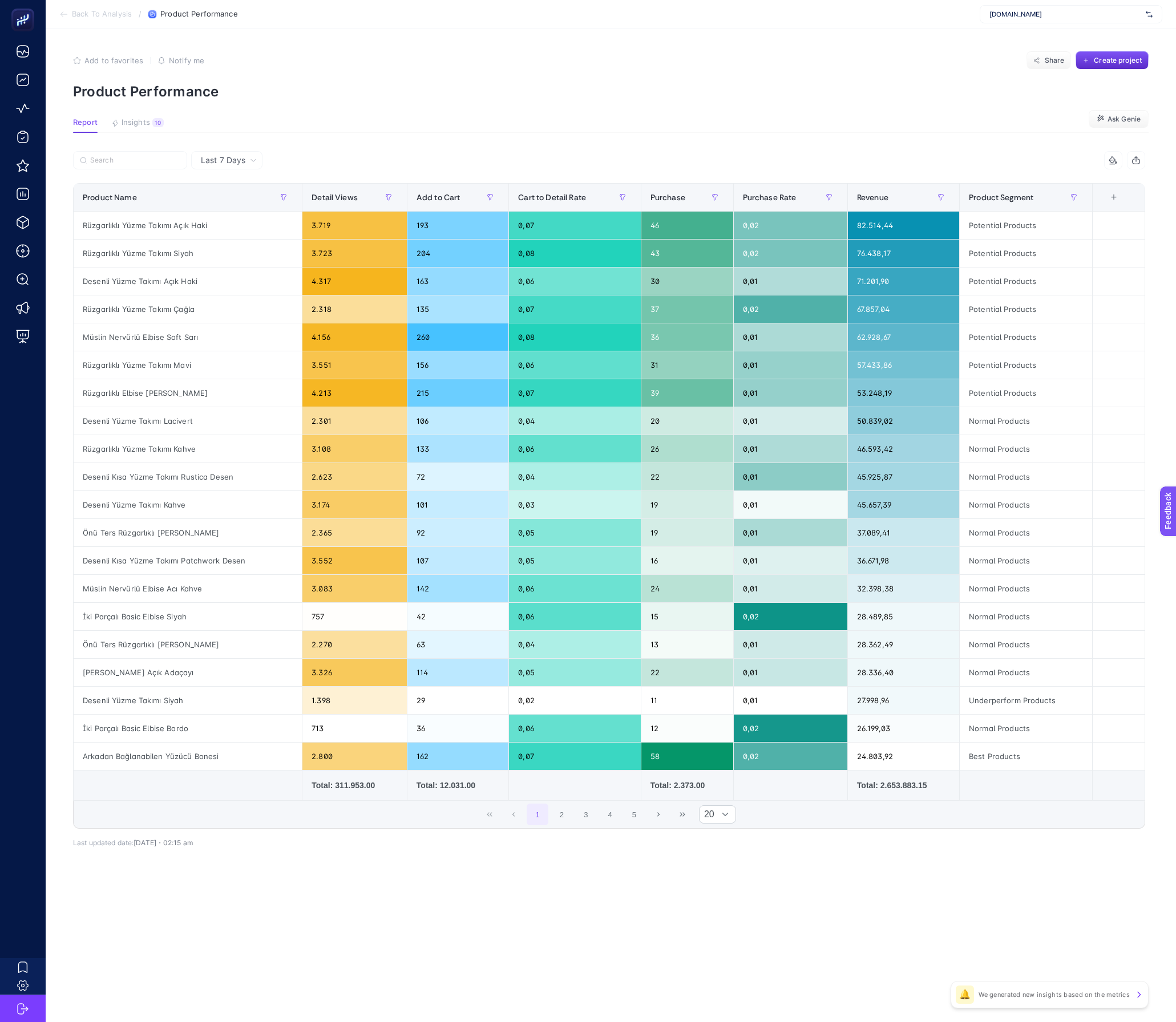
click at [887, 149] on article "Add to favorites false Notify me Share Create project Product Performance Repor…" at bounding box center [611, 525] width 1130 height 993
click at [498, 149] on article "Add to favorites false Notify me Share Create project Product Performance Repor…" at bounding box center [611, 525] width 1130 height 993
click at [694, 130] on section "Report Insights 10 We generated new insights based on the metrics Ask [PERSON_N…" at bounding box center [611, 126] width 1076 height 15
click at [203, 227] on div "Rüzgarlıklı Yüzme Takımı Açık Haki" at bounding box center [188, 225] width 228 height 27
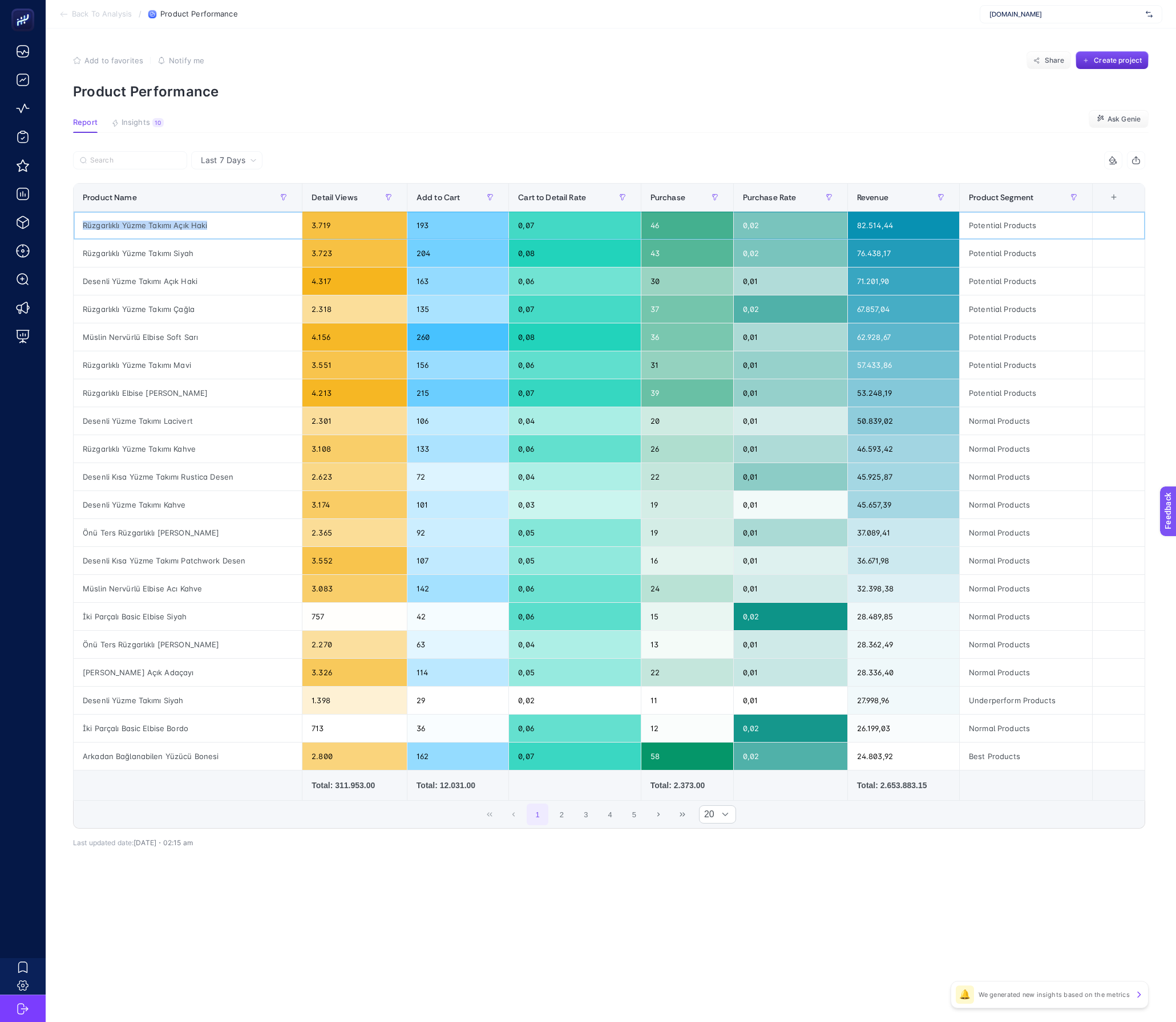
click at [203, 227] on div "Rüzgarlıklı Yüzme Takımı Açık Haki" at bounding box center [188, 225] width 228 height 27
copy tr "Rüzgarlıklı Yüzme Takımı Açık Haki"
